Goal: Check status: Check status

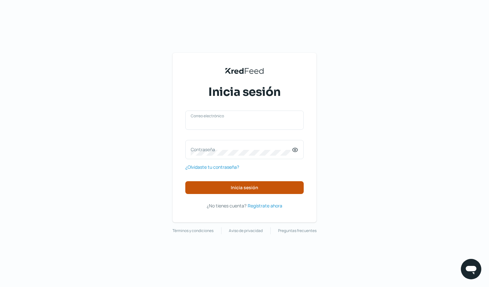
type input "[EMAIL_ADDRESS][DOMAIN_NAME]"
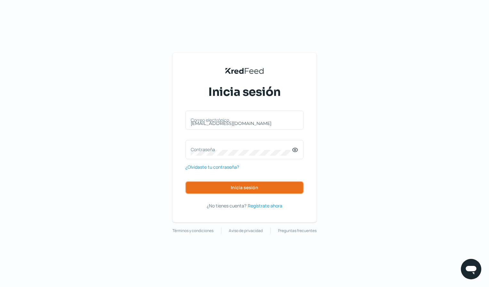
click at [243, 190] on span "Inicia sesión" at bounding box center [245, 188] width 28 height 4
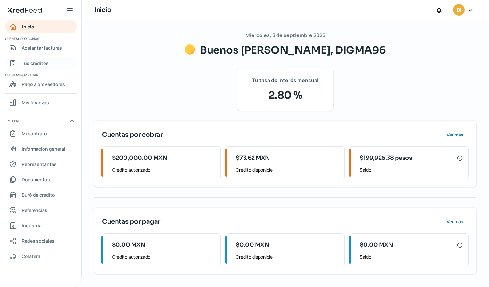
click at [44, 61] on span "Tus créditos" at bounding box center [35, 63] width 27 height 8
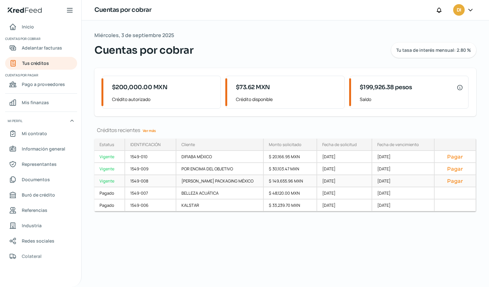
click at [279, 181] on div "$ 149,655.96 MXN" at bounding box center [290, 181] width 53 height 12
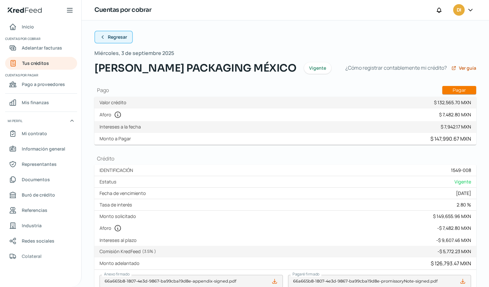
click at [107, 37] on button "Regresar" at bounding box center [113, 37] width 38 height 13
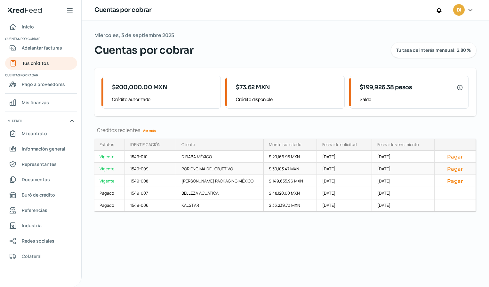
click at [282, 169] on div "$ 30,103.47 MXN" at bounding box center [290, 169] width 53 height 12
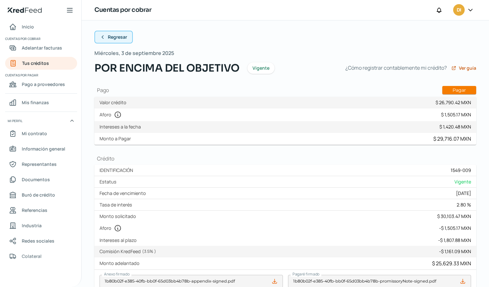
click at [106, 36] on button "Regresar" at bounding box center [113, 37] width 38 height 13
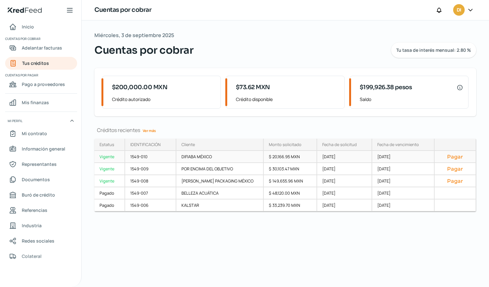
click at [283, 156] on div "$ 20,166.95 MXN" at bounding box center [290, 157] width 53 height 12
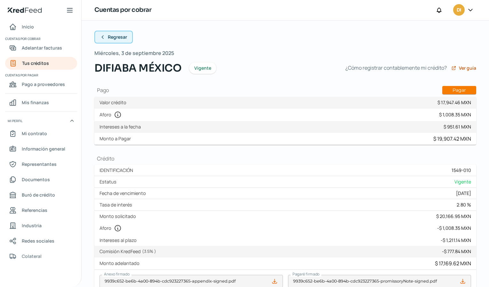
click at [117, 36] on span "Regresar" at bounding box center [117, 37] width 19 height 4
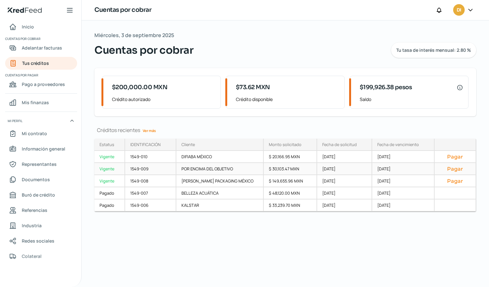
click at [279, 169] on div "$ 30,103.47 MXN" at bounding box center [290, 169] width 53 height 12
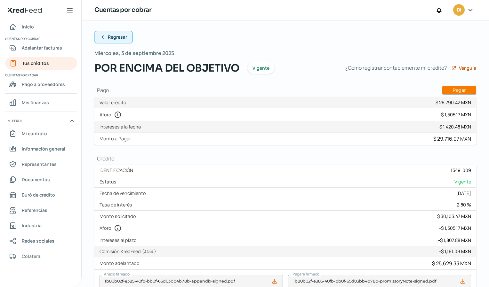
click at [122, 39] on span "Regresar" at bounding box center [117, 37] width 19 height 4
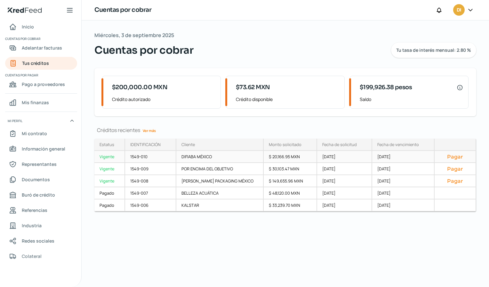
click at [274, 158] on div "$ 20,166.95 MXN" at bounding box center [290, 157] width 53 height 12
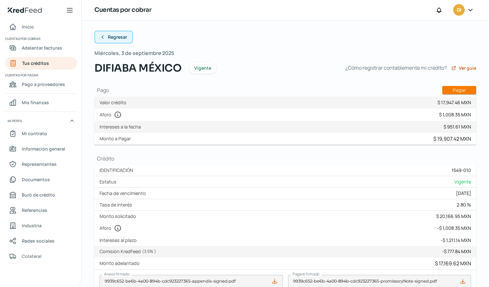
click at [122, 39] on span "Regresar" at bounding box center [117, 37] width 19 height 4
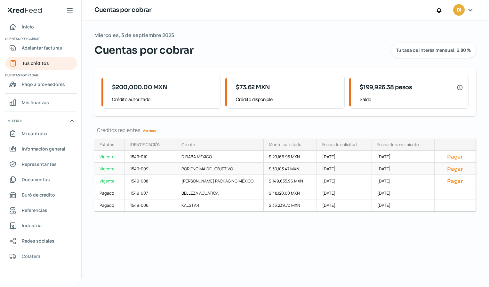
click at [284, 171] on div "$ 30,103.47 MXN" at bounding box center [290, 169] width 53 height 12
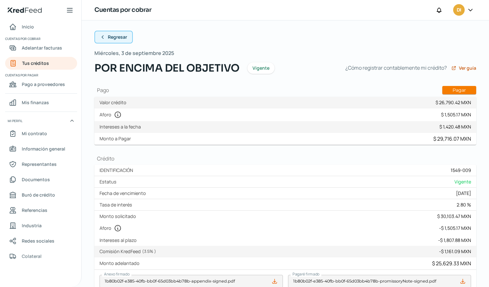
click at [122, 39] on span "Regresar" at bounding box center [117, 37] width 19 height 4
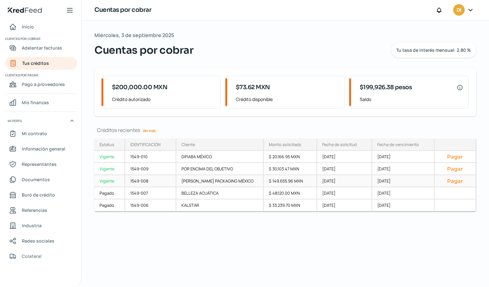
click at [225, 181] on div "[PERSON_NAME] PACKAGING MÉXICO" at bounding box center [220, 181] width 88 height 12
